Goal: Communication & Community: Participate in discussion

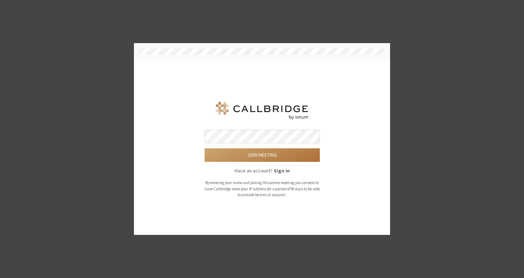
click at [258, 156] on button "Join meeting" at bounding box center [261, 155] width 115 height 14
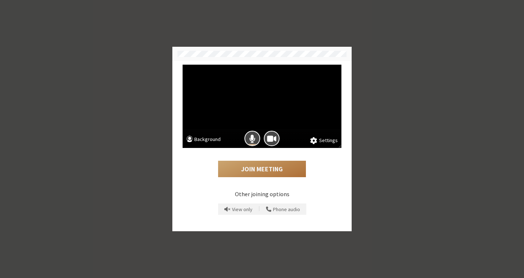
click at [255, 171] on button "Join Meeting" at bounding box center [262, 169] width 88 height 17
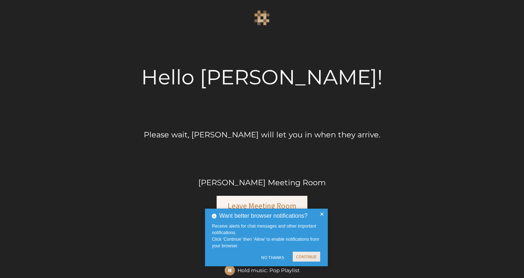
click at [306, 257] on button "Continue" at bounding box center [306, 257] width 27 height 10
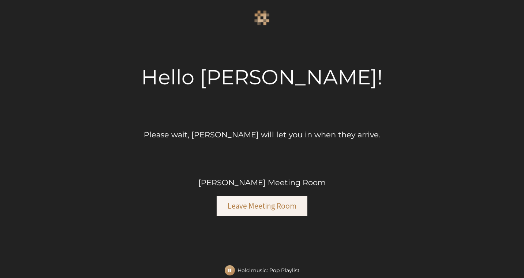
click at [319, 225] on div "Hello jay edge! Please wait, Jay Kirney will let you in when they arrive. Jay K…" at bounding box center [262, 139] width 524 height 278
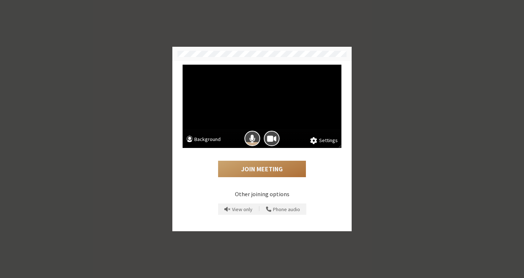
click at [259, 167] on button "Join Meeting" at bounding box center [262, 169] width 88 height 17
click at [242, 171] on button "Join Meeting" at bounding box center [262, 169] width 88 height 17
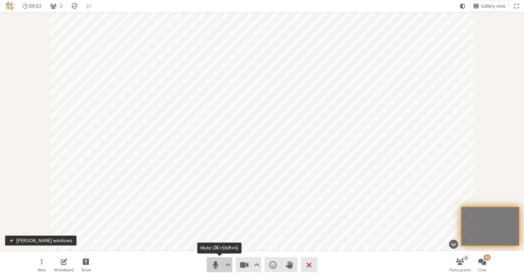
click at [210, 268] on span "Mute (⌘+Shift+A)" at bounding box center [215, 265] width 10 height 10
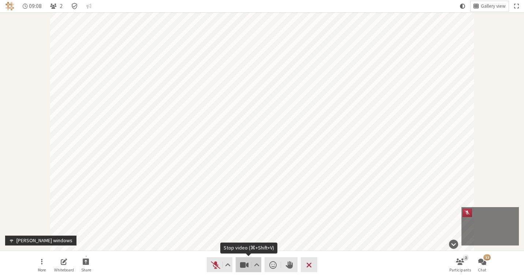
click at [247, 264] on span "Stop video (⌘+Shift+V)" at bounding box center [244, 265] width 10 height 10
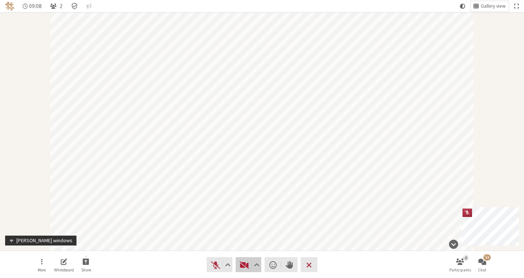
click at [247, 264] on span "Start video (⌘+Shift+V)" at bounding box center [244, 265] width 10 height 10
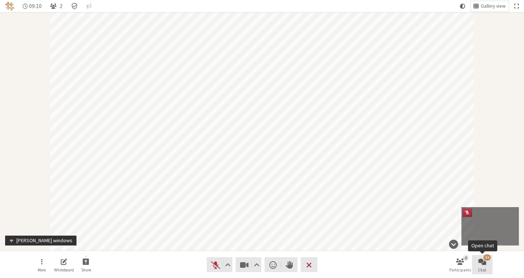
click at [487, 268] on button "12 Chat" at bounding box center [482, 265] width 20 height 20
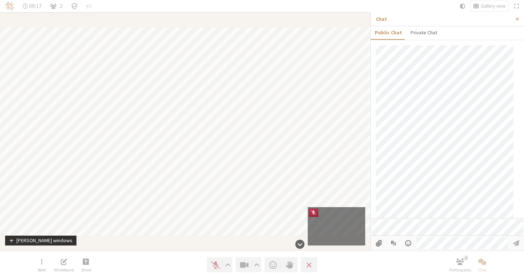
scroll to position [634, 0]
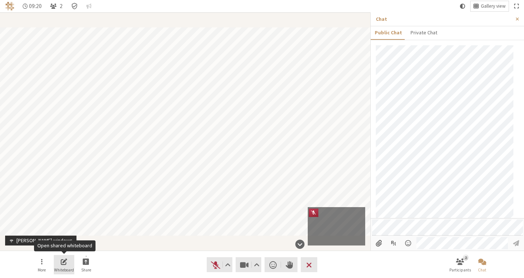
click at [65, 265] on span "Open shared whiteboard" at bounding box center [64, 261] width 7 height 8
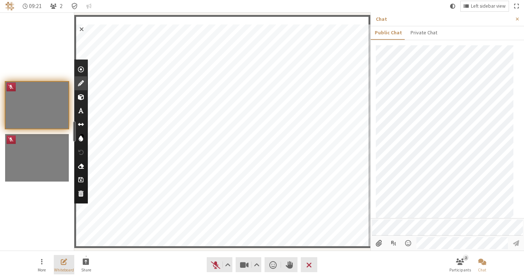
click at [67, 264] on button "Whiteboard" at bounding box center [64, 265] width 20 height 20
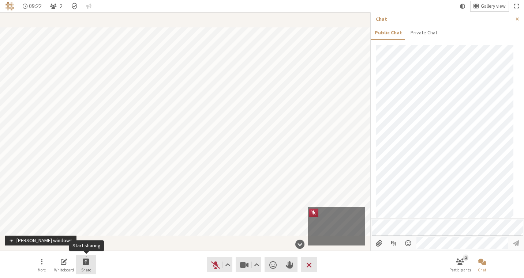
click at [84, 270] on span "Share" at bounding box center [86, 270] width 10 height 4
click at [94, 245] on span "Share my screen" at bounding box center [91, 245] width 53 height 5
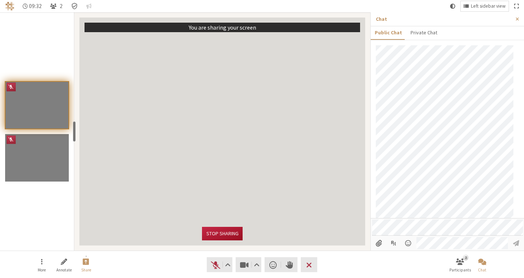
click at [225, 233] on button "Stop sharing" at bounding box center [222, 234] width 40 height 14
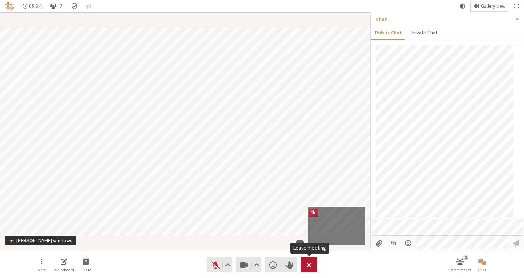
click at [316, 263] on button "Leave" at bounding box center [309, 264] width 16 height 15
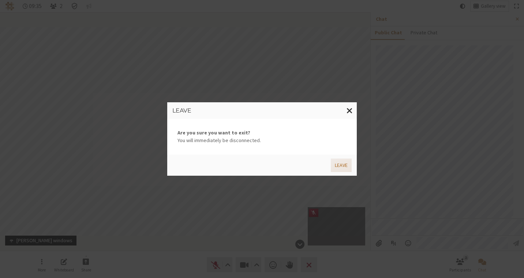
click at [340, 167] on button "Leave" at bounding box center [341, 166] width 21 height 14
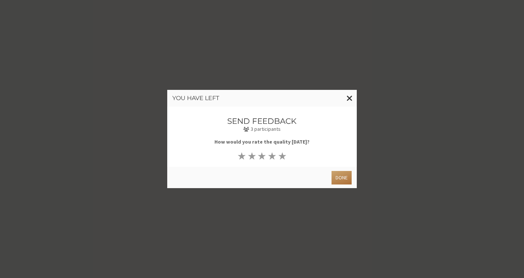
click at [339, 173] on button "Done" at bounding box center [341, 178] width 20 height 14
